Goal: Task Accomplishment & Management: Use online tool/utility

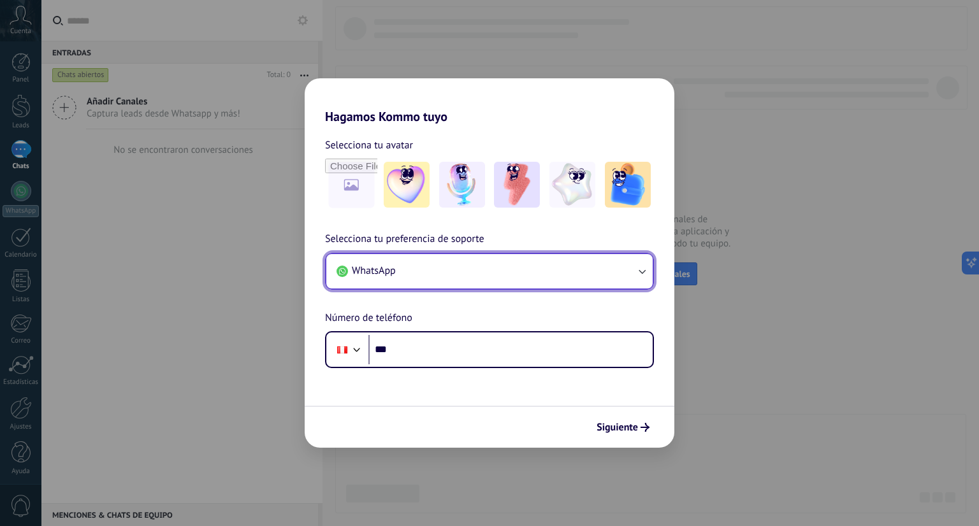
click at [420, 271] on button "WhatsApp" at bounding box center [489, 271] width 326 height 34
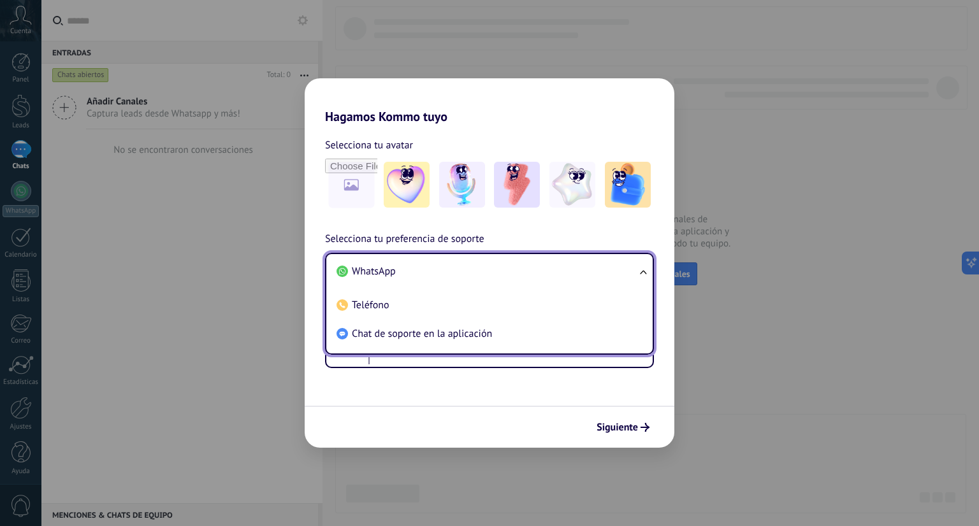
click at [420, 271] on li "WhatsApp" at bounding box center [486, 271] width 311 height 29
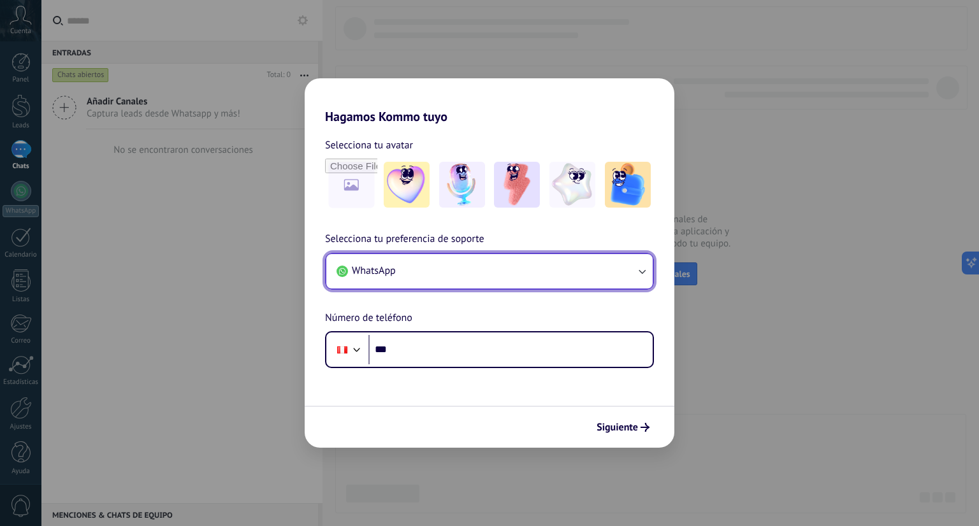
click at [472, 266] on button "WhatsApp" at bounding box center [489, 271] width 326 height 34
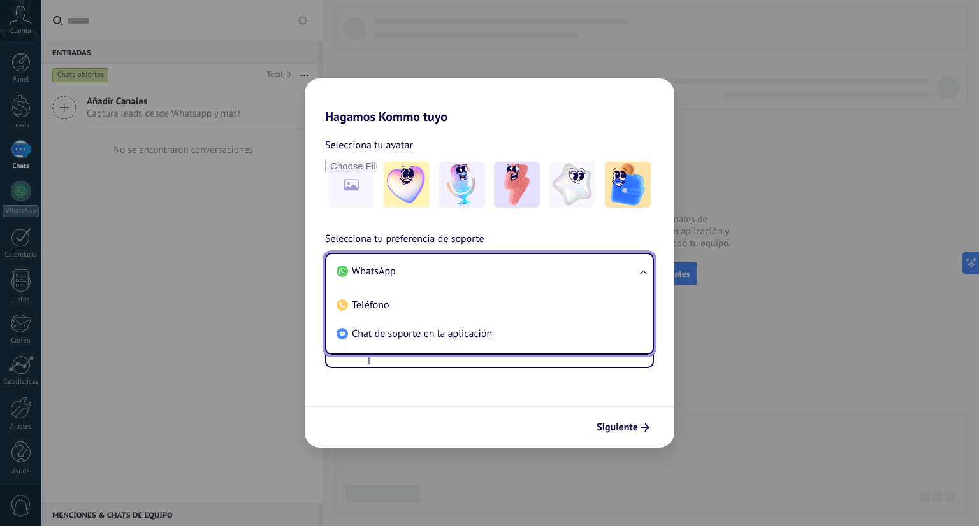
click at [472, 266] on li "WhatsApp" at bounding box center [486, 271] width 311 height 29
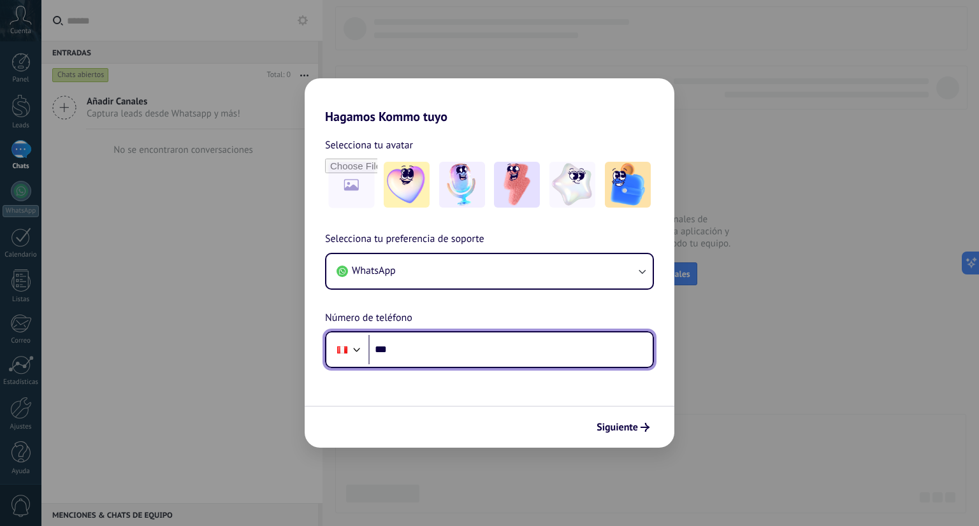
click at [450, 354] on input "***" at bounding box center [510, 349] width 284 height 29
paste input "**********"
type input "**********"
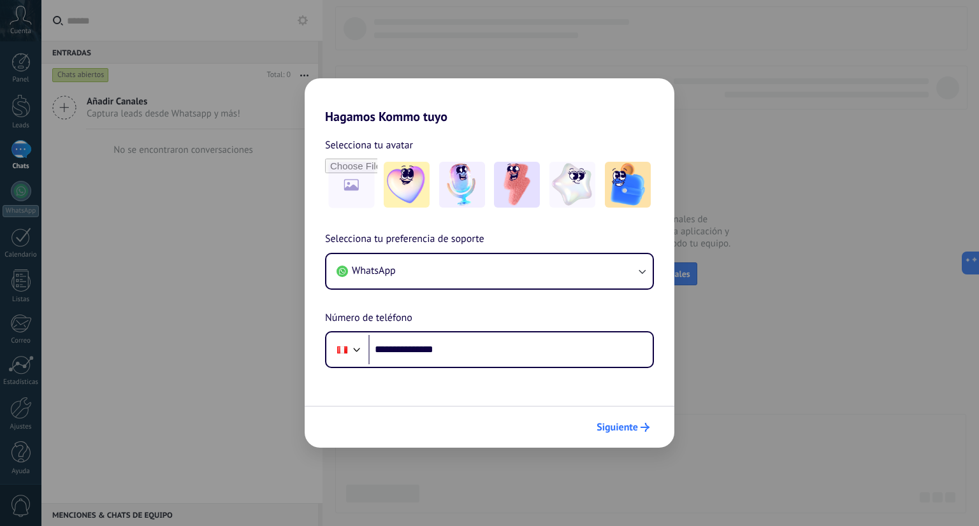
click at [626, 427] on span "Siguiente" at bounding box center [616, 427] width 41 height 9
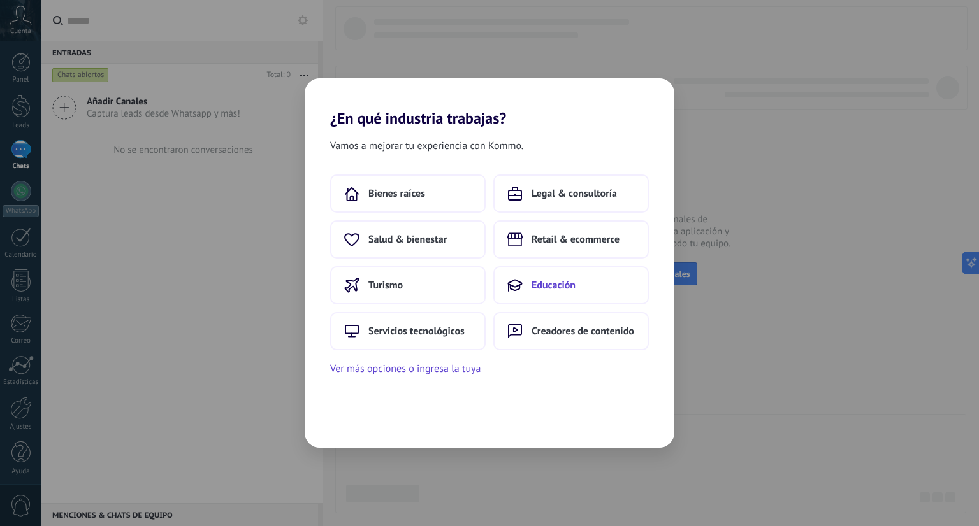
click at [504, 285] on button "Educación" at bounding box center [570, 285] width 155 height 38
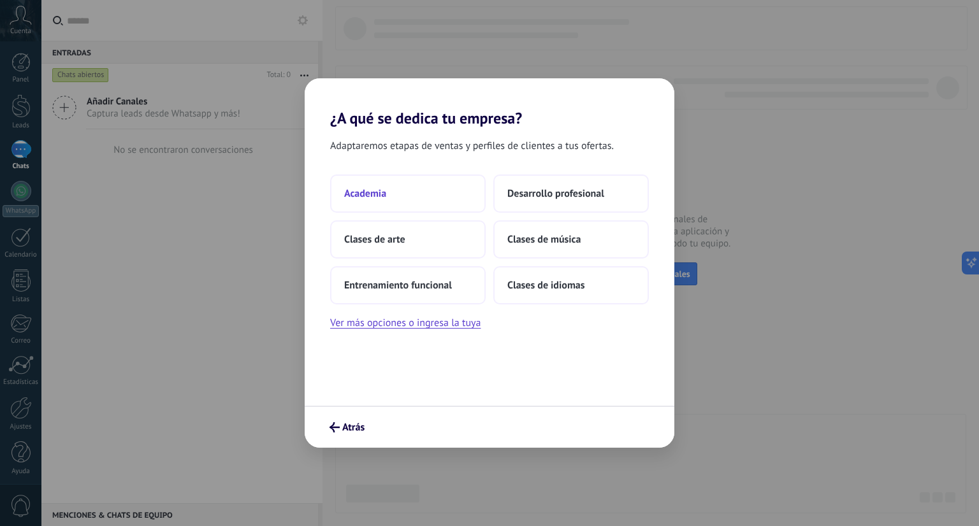
click at [426, 196] on button "Academia" at bounding box center [407, 194] width 155 height 38
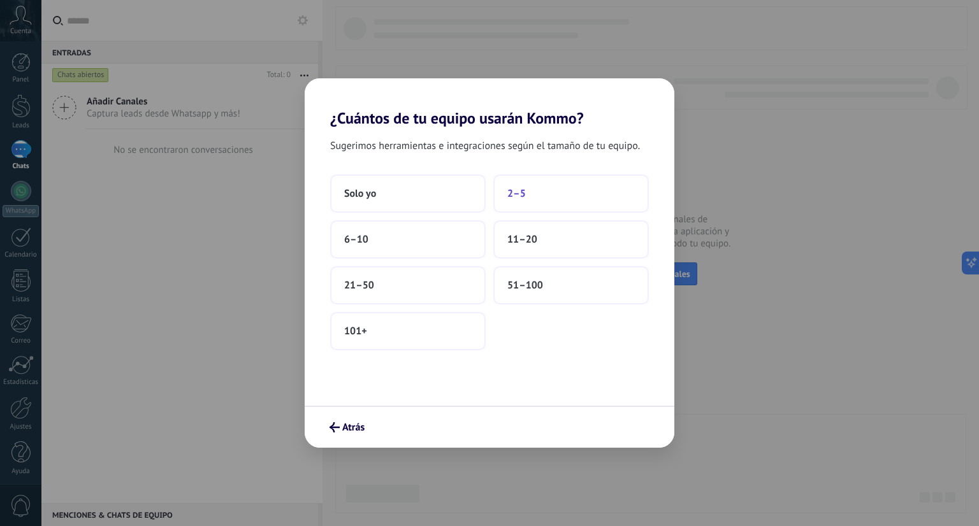
click at [529, 202] on button "2–5" at bounding box center [570, 194] width 155 height 38
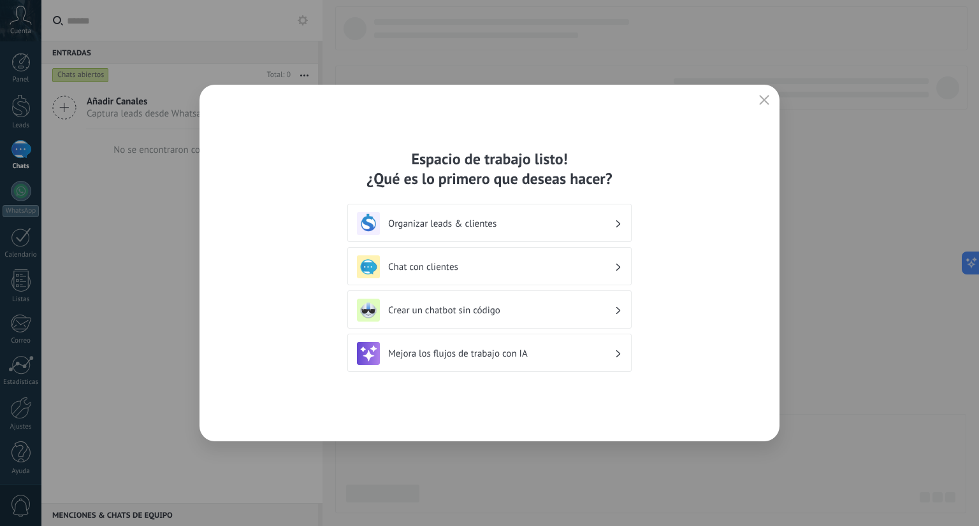
click at [490, 266] on h3 "Chat con clientes" at bounding box center [501, 267] width 226 height 12
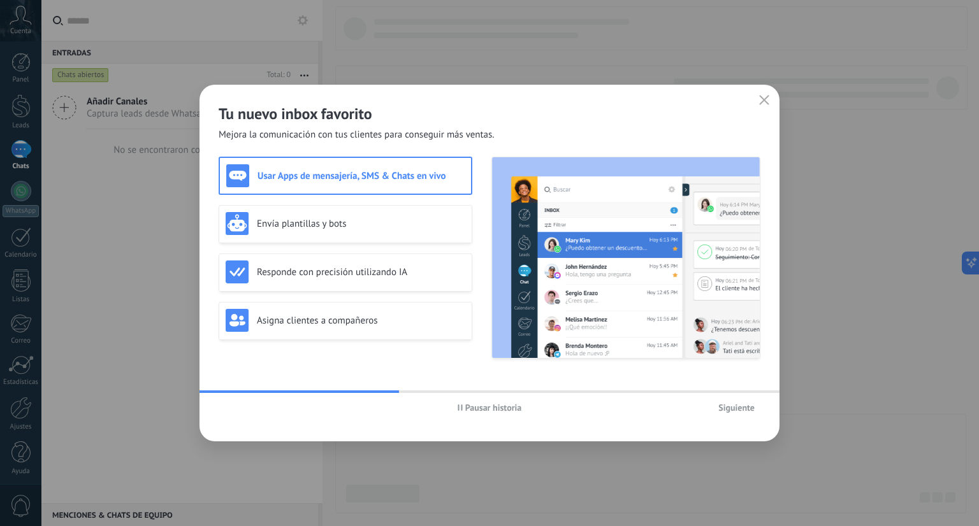
click at [734, 410] on span "Siguiente" at bounding box center [736, 407] width 36 height 9
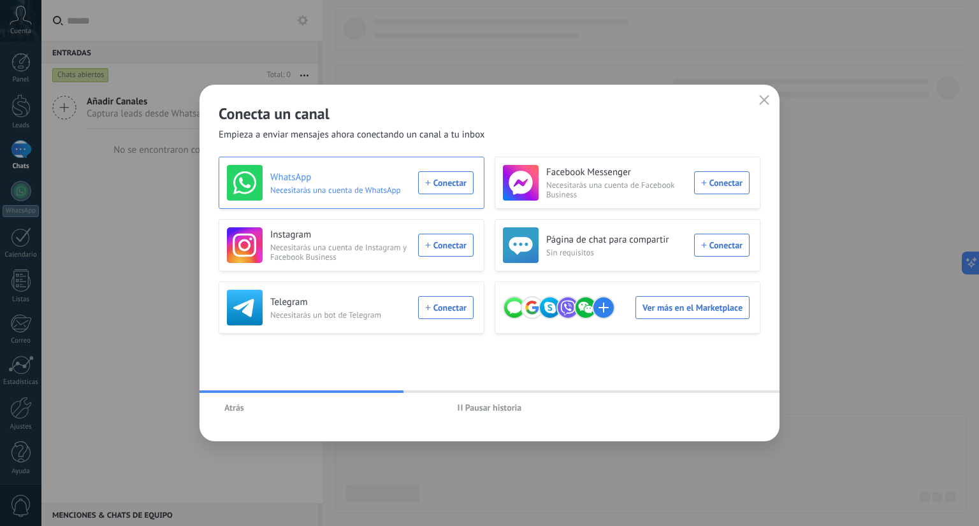
click at [440, 180] on div "WhatsApp Necesitarás una cuenta de WhatsApp Conectar" at bounding box center [350, 183] width 247 height 36
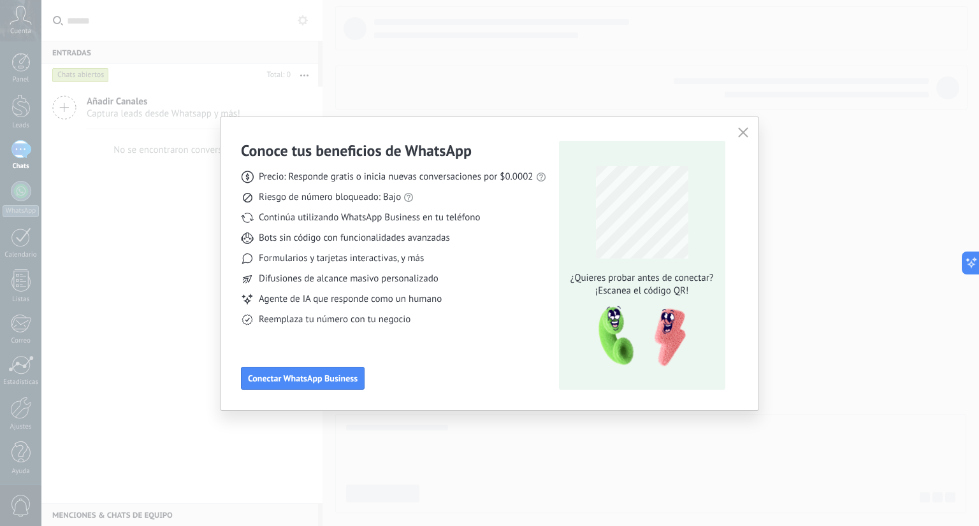
click at [306, 324] on span "Reemplaza tu número con tu negocio" at bounding box center [335, 320] width 152 height 13
click at [245, 320] on icon at bounding box center [247, 320] width 13 height 13
click at [299, 384] on button "Conectar WhatsApp Business" at bounding box center [303, 378] width 124 height 23
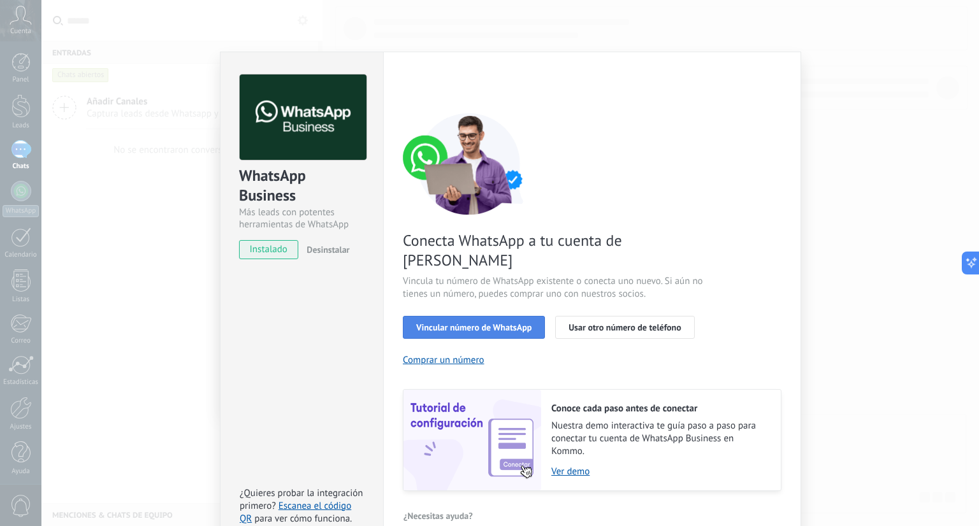
scroll to position [24, 0]
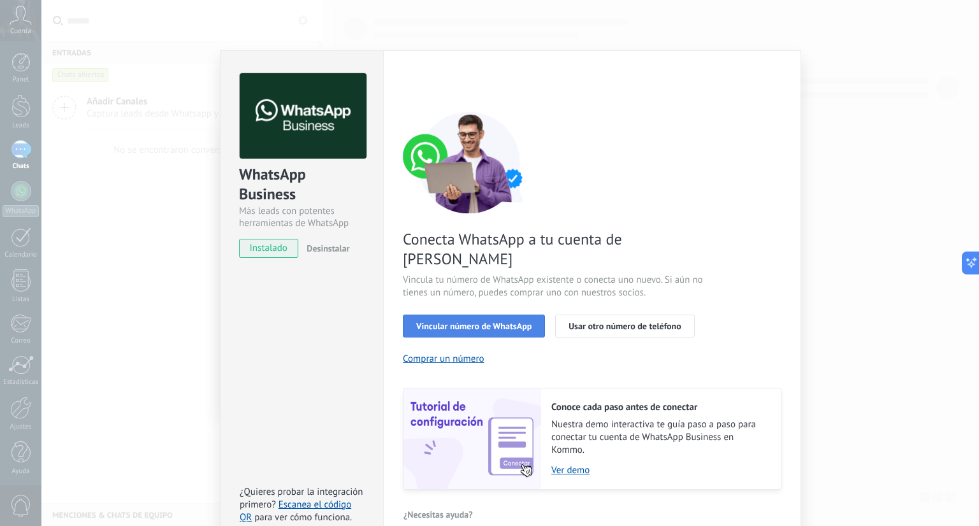
click at [521, 322] on span "Vincular número de WhatsApp" at bounding box center [473, 326] width 115 height 9
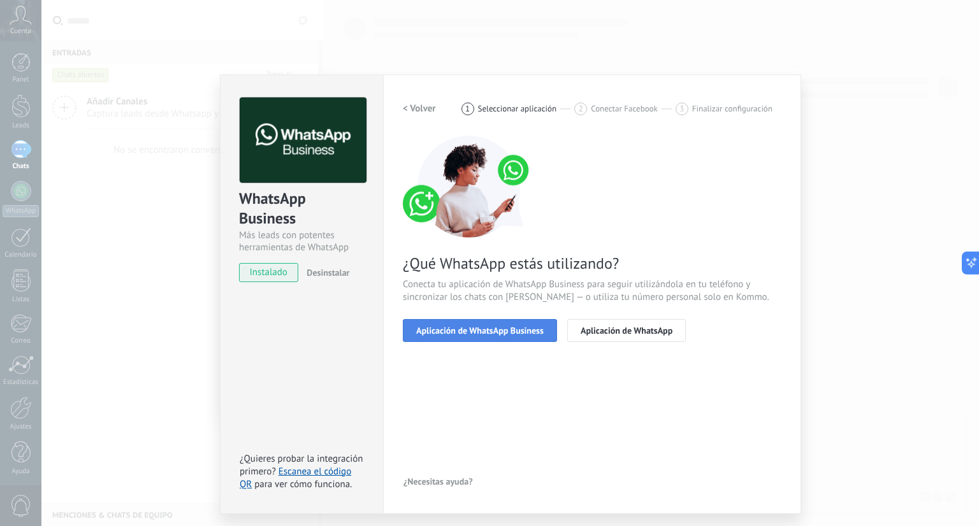
click at [537, 332] on span "Aplicación de WhatsApp Business" at bounding box center [479, 330] width 127 height 9
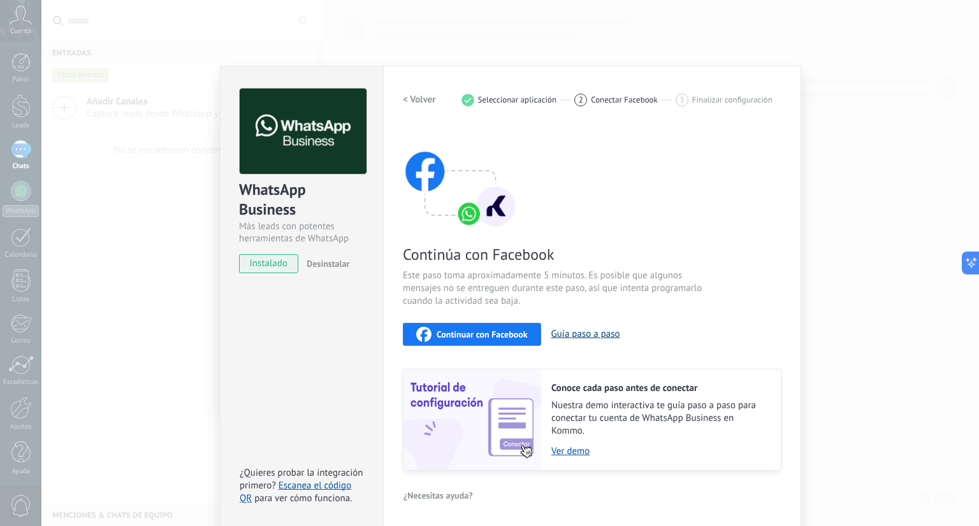
scroll to position [10, 0]
click at [404, 99] on h2 "< Volver" at bounding box center [419, 99] width 33 height 12
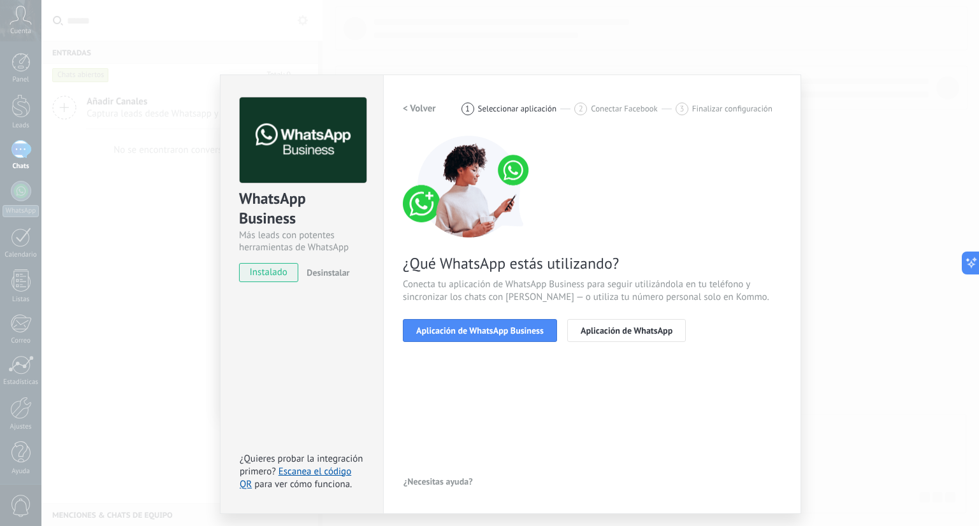
scroll to position [0, 0]
click at [410, 108] on h2 "< Volver" at bounding box center [419, 109] width 33 height 12
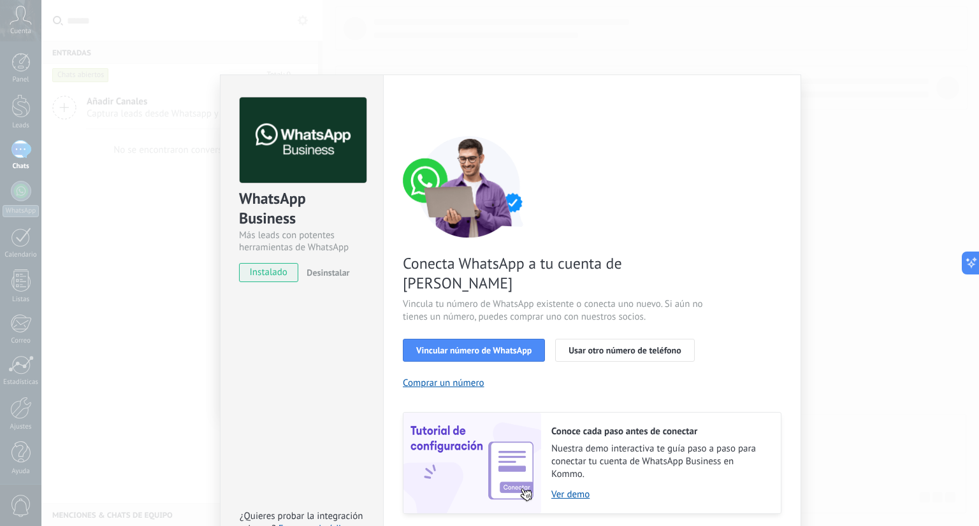
click at [412, 111] on div "< Volver 1 Seleccionar aplicación 2 Conectar Facebook 3 Finalizar configuración" at bounding box center [592, 108] width 379 height 23
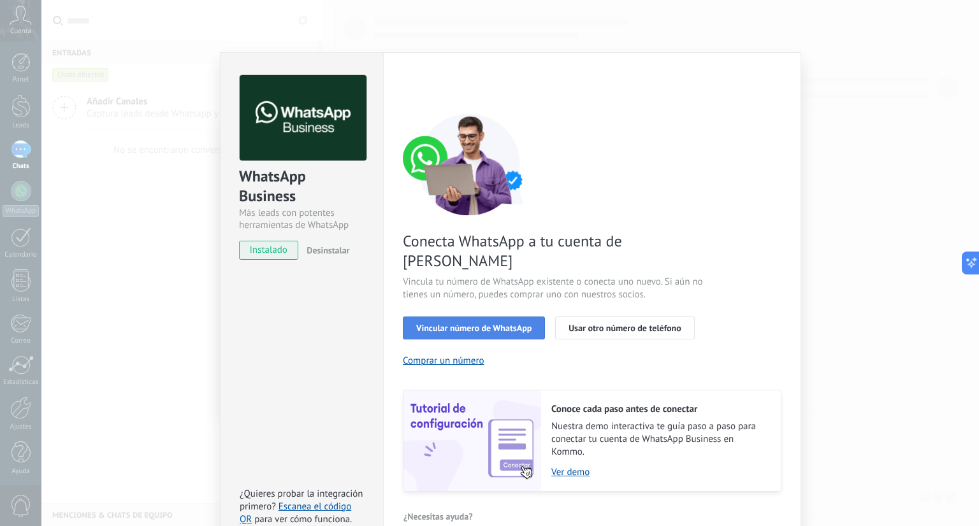
scroll to position [24, 0]
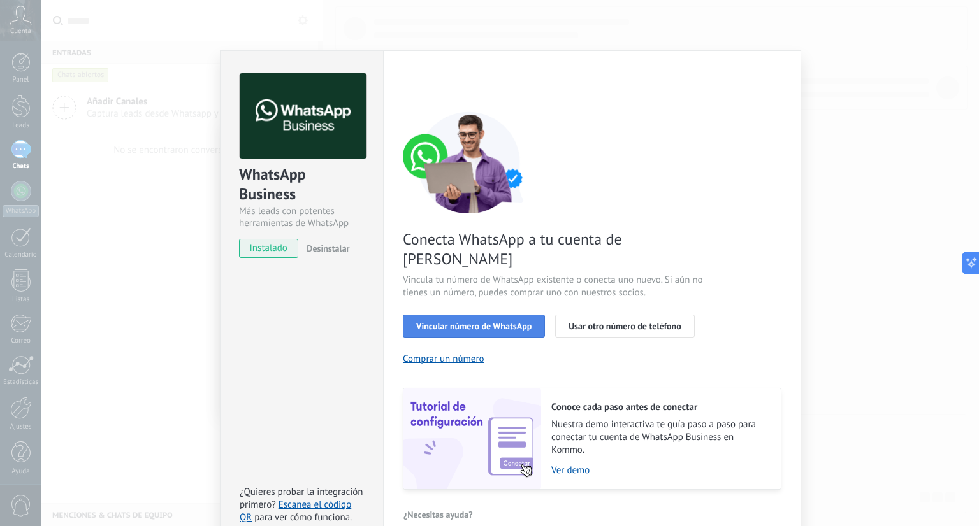
click at [518, 322] on span "Vincular número de WhatsApp" at bounding box center [473, 326] width 115 height 9
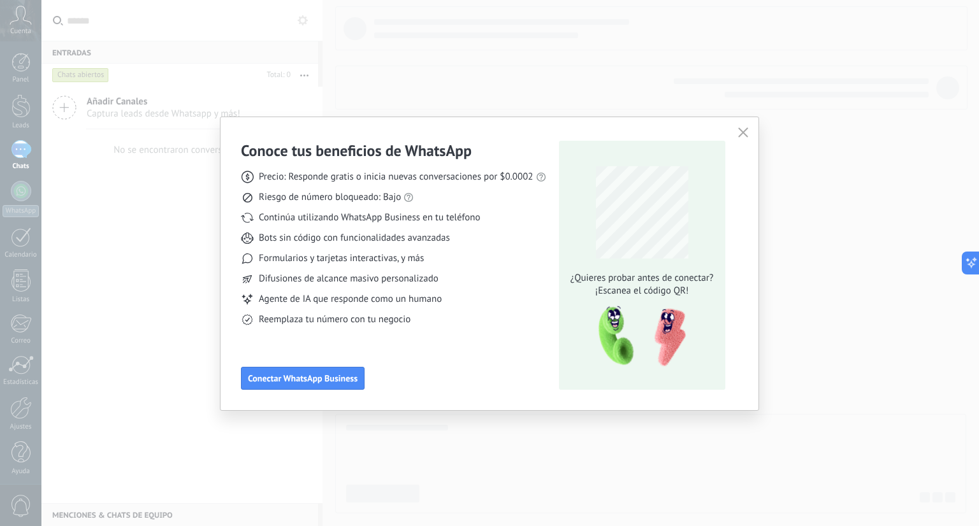
click at [431, 174] on span "Precio: Responde gratis o inicia nuevas conversaciones por $0.0002" at bounding box center [396, 177] width 275 height 13
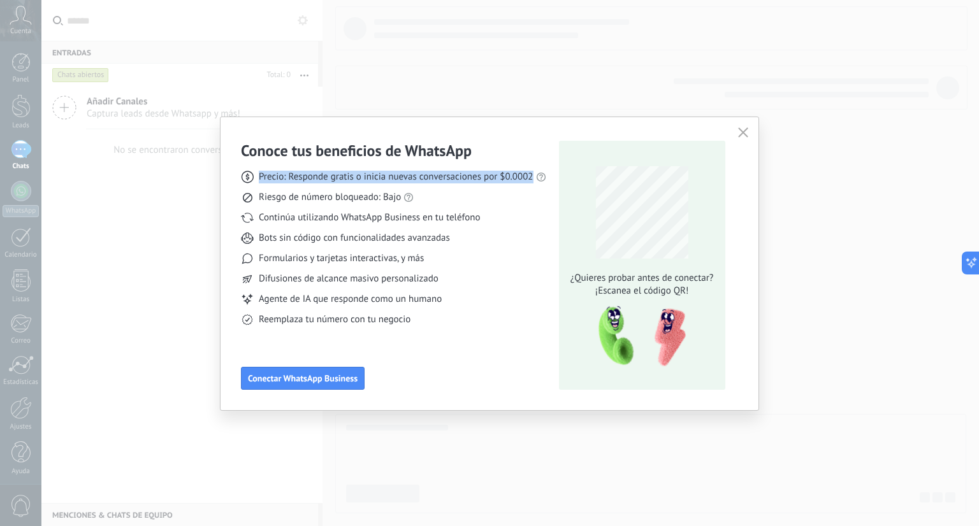
click at [431, 174] on span "Precio: Responde gratis o inicia nuevas conversaciones por $0.0002" at bounding box center [396, 177] width 275 height 13
click at [468, 178] on span "Precio: Responde gratis o inicia nuevas conversaciones por $0.0002" at bounding box center [396, 177] width 275 height 13
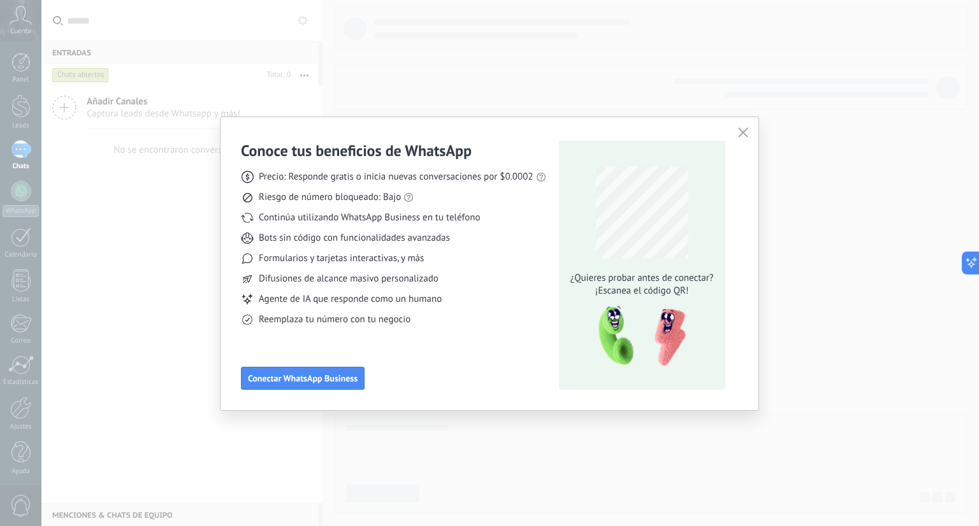
drag, startPoint x: 380, startPoint y: 177, endPoint x: 322, endPoint y: 240, distance: 85.7
click at [322, 240] on span "Bots sin código con funcionalidades avanzadas" at bounding box center [354, 238] width 191 height 13
click at [417, 178] on link "las reglas de WhatsApp" at bounding box center [424, 174] width 95 height 12
click at [635, 292] on span "¡Escanea el código QR!" at bounding box center [641, 291] width 150 height 13
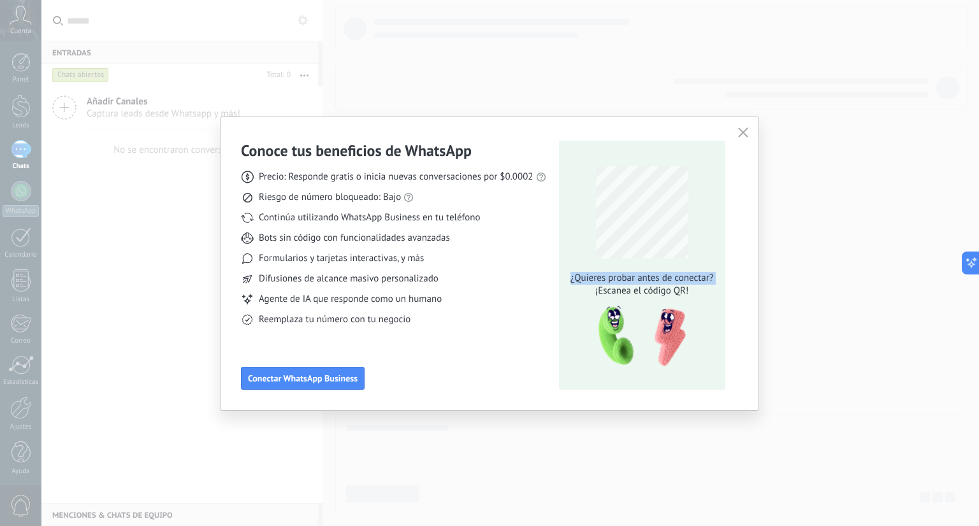
click at [635, 292] on span "¡Escanea el código QR!" at bounding box center [641, 291] width 150 height 13
click at [742, 126] on button "button" at bounding box center [743, 133] width 17 height 18
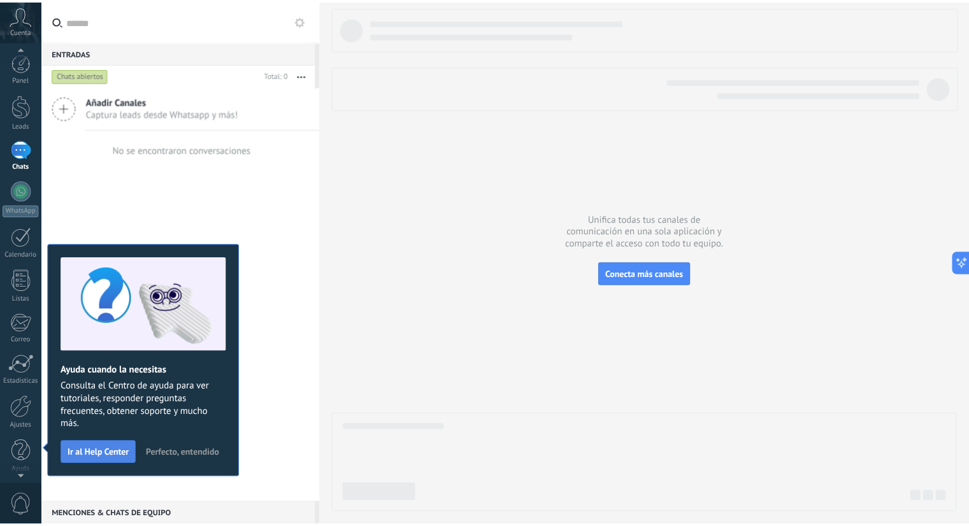
scroll to position [3, 0]
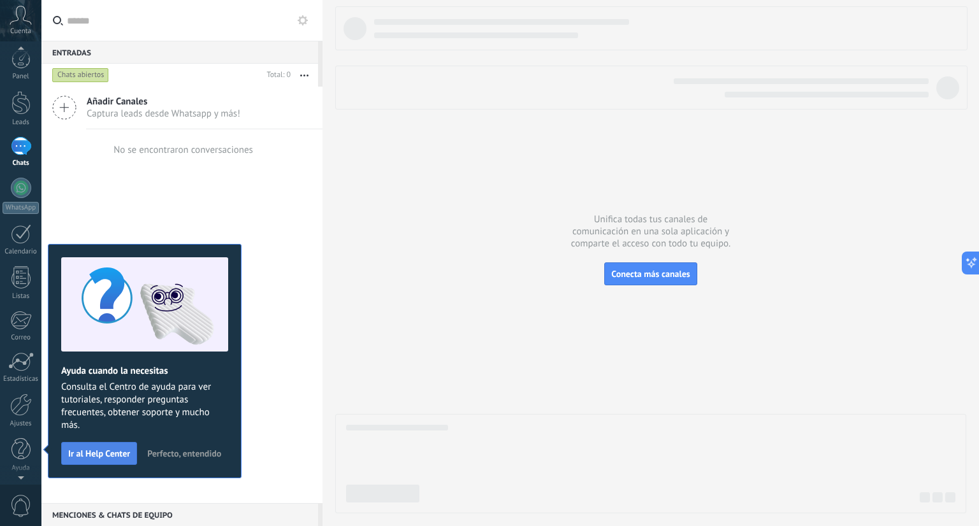
click at [104, 456] on span "Ir al Help Center" at bounding box center [99, 453] width 62 height 9
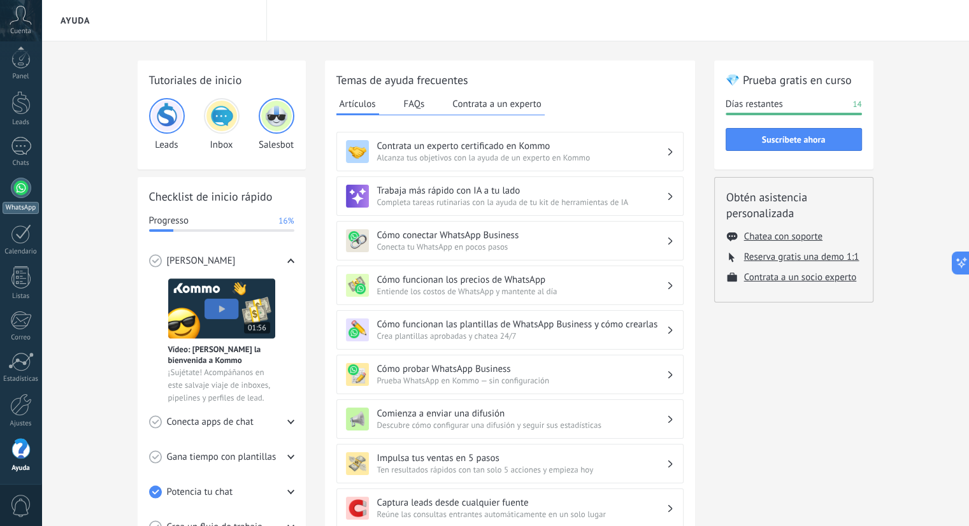
click at [20, 191] on div at bounding box center [21, 188] width 20 height 20
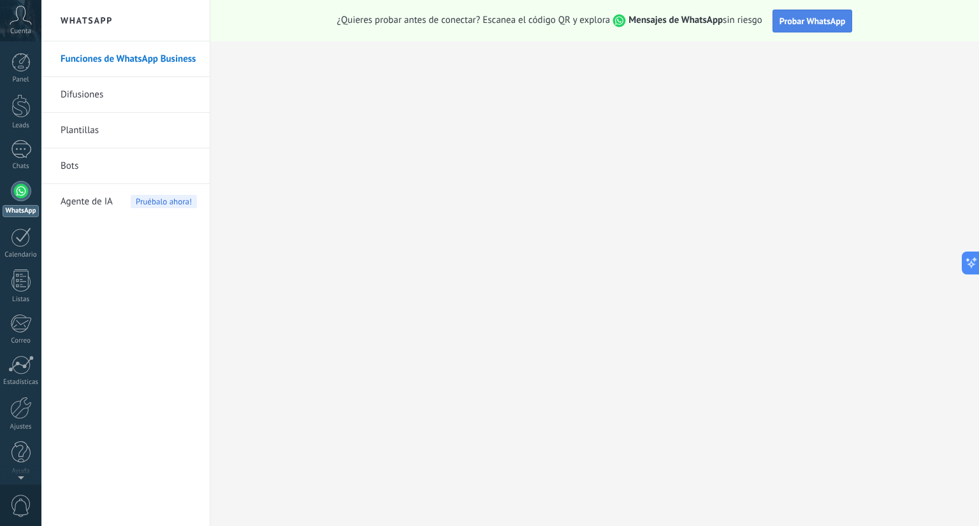
click at [821, 16] on span "Probar WhatsApp" at bounding box center [812, 20] width 66 height 11
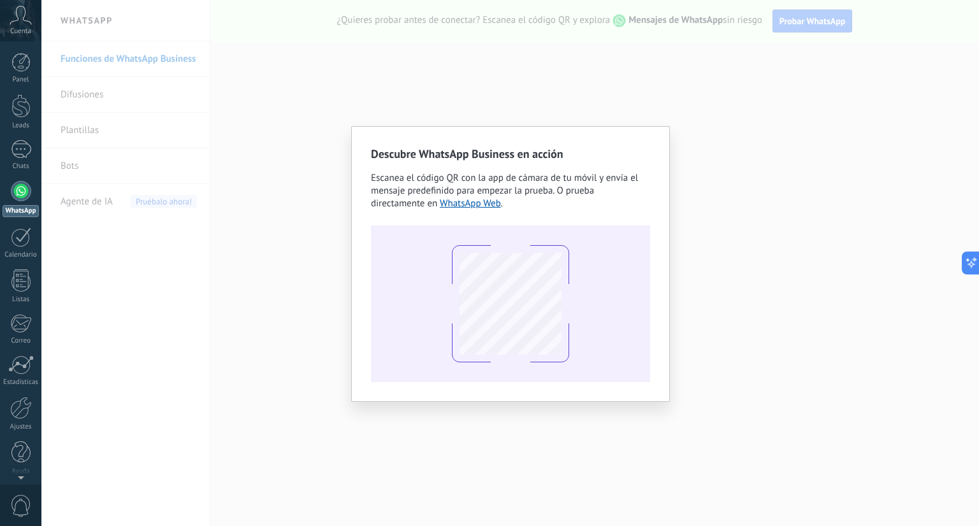
click at [602, 206] on div "Escanea el código QR con la app de cámara de tu móvil y envía el mensaje predef…" at bounding box center [510, 191] width 279 height 38
click at [567, 117] on div "Descubre WhatsApp Business en acción Escanea el código QR con la app de cámara …" at bounding box center [509, 263] width 937 height 526
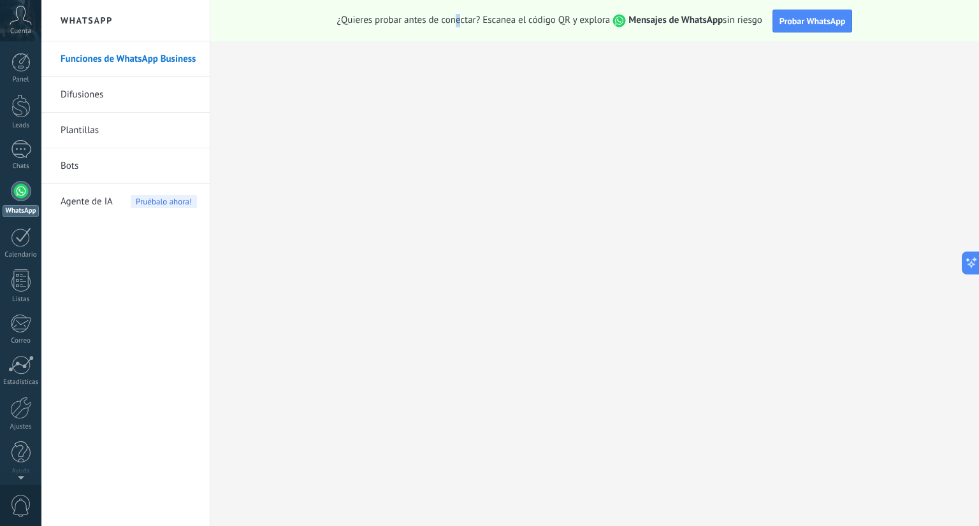
click at [451, 31] on div "¿Quieres probar antes de conectar? Escanea el código QR y explora Mensajes de W…" at bounding box center [594, 20] width 768 height 41
click at [101, 59] on link "Funciones de WhatsApp Business" at bounding box center [129, 59] width 136 height 36
click at [159, 205] on span "Pruébalo ahora!" at bounding box center [164, 201] width 66 height 13
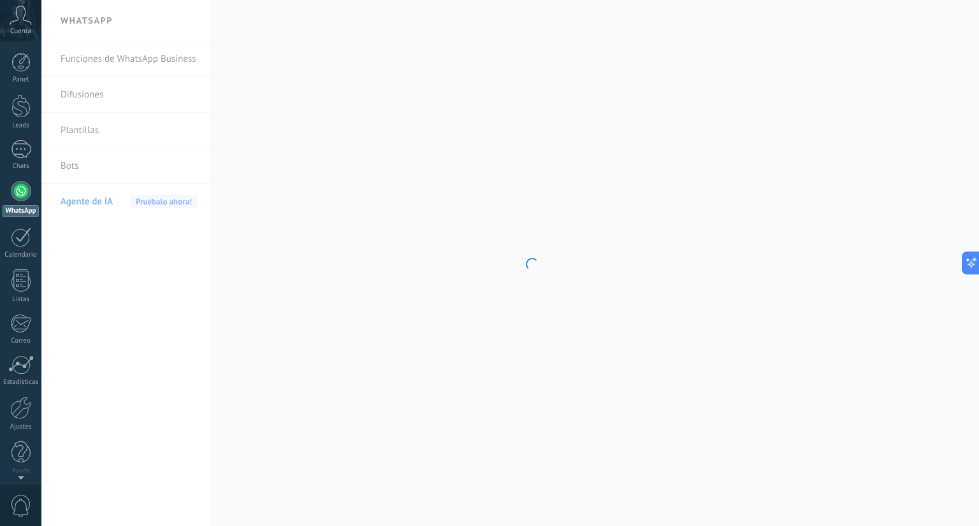
click at [112, 52] on body ".abccls-1,.abccls-2{fill-rule:evenodd}.abccls-2{fill:#fff} .abfcls-1{fill:none}…" at bounding box center [489, 263] width 979 height 526
click at [112, 66] on body ".abccls-1,.abccls-2{fill-rule:evenodd}.abccls-2{fill:#fff} .abfcls-1{fill:none}…" at bounding box center [489, 263] width 979 height 526
click at [112, 67] on body ".abccls-1,.abccls-2{fill-rule:evenodd}.abccls-2{fill:#fff} .abfcls-1{fill:none}…" at bounding box center [489, 263] width 979 height 526
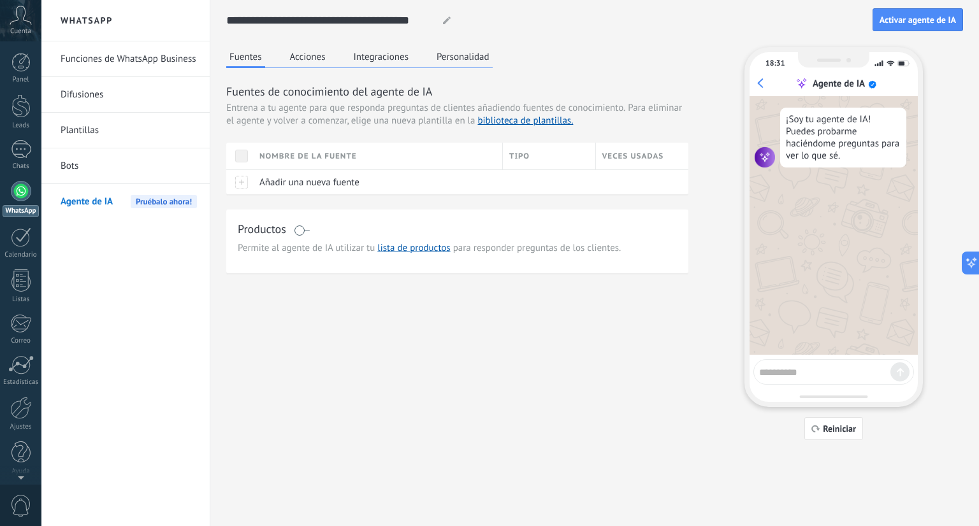
click at [134, 61] on link "Funciones de WhatsApp Business" at bounding box center [129, 59] width 136 height 36
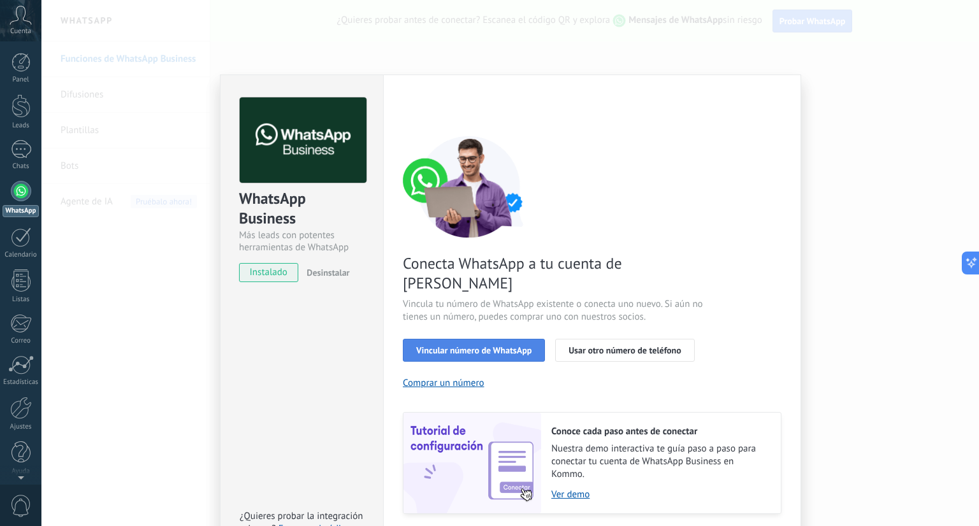
click at [433, 346] on span "Vincular número de WhatsApp" at bounding box center [473, 350] width 115 height 9
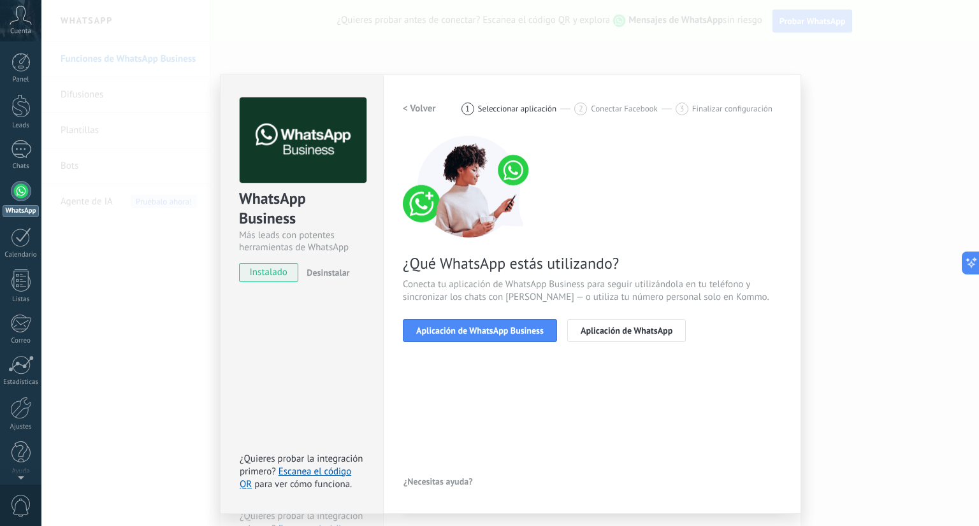
click at [433, 330] on span "Aplicación de WhatsApp Business" at bounding box center [479, 330] width 127 height 9
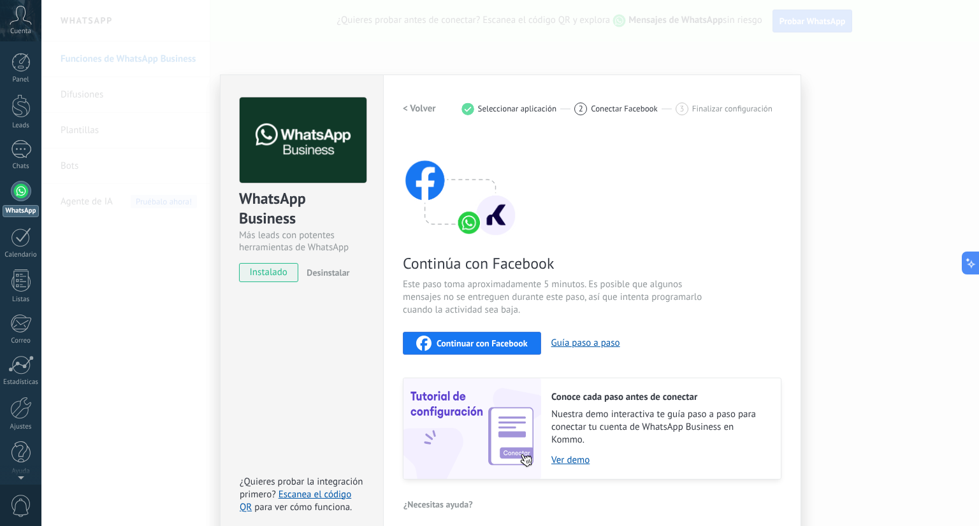
click at [442, 345] on span "Continuar con Facebook" at bounding box center [481, 343] width 91 height 9
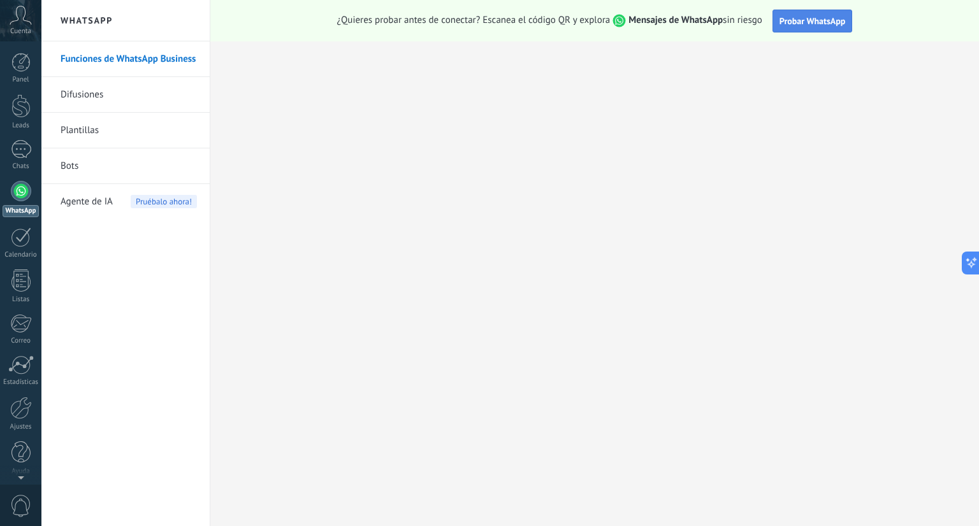
click at [791, 21] on span "Probar WhatsApp" at bounding box center [812, 20] width 66 height 11
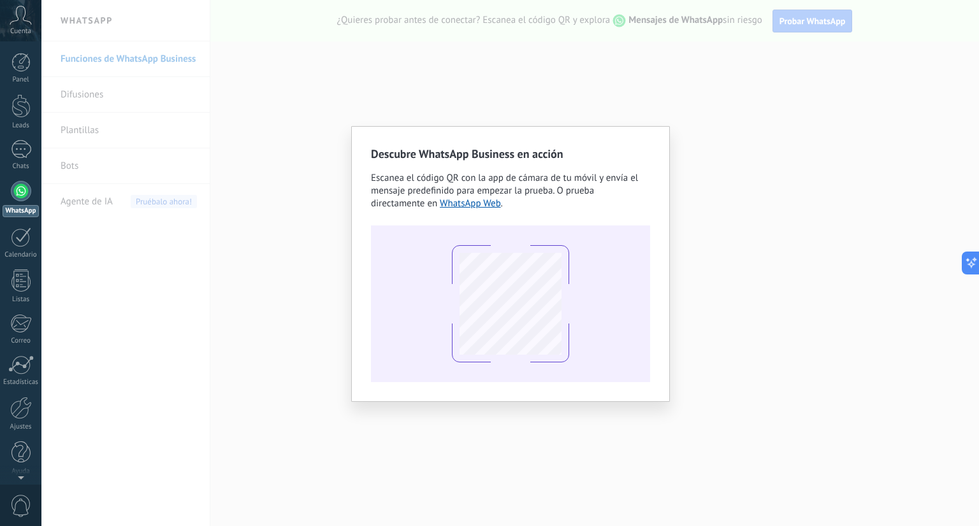
click at [702, 113] on div "Descubre WhatsApp Business en acción Escanea el código QR con la app de cámara …" at bounding box center [509, 263] width 937 height 526
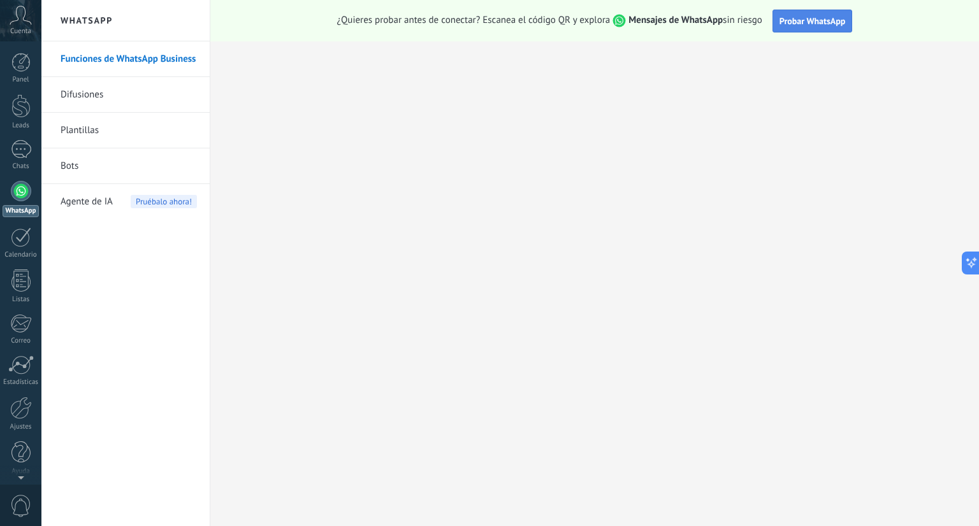
click at [833, 21] on span "Probar WhatsApp" at bounding box center [812, 20] width 66 height 11
click at [812, 24] on span "Probar WhatsApp" at bounding box center [812, 20] width 66 height 11
